Goal: Transaction & Acquisition: Download file/media

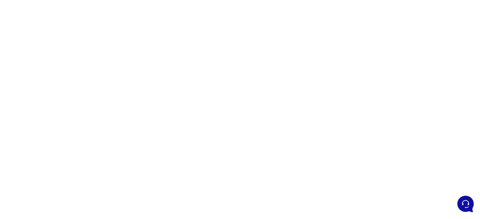
scroll to position [26, 0]
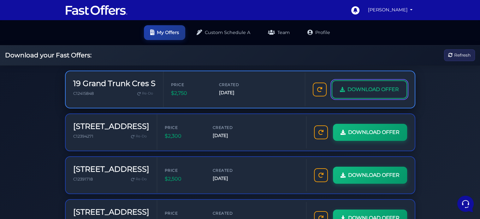
click at [365, 88] on span "DOWNLOAD OFFER" at bounding box center [372, 89] width 51 height 8
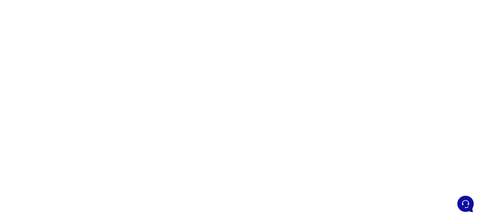
click at [348, 31] on div at bounding box center [240, 151] width 480 height 315
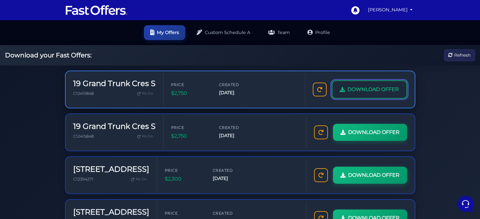
click at [375, 88] on span "DOWNLOAD OFFER" at bounding box center [372, 89] width 51 height 8
